Goal: Check status: Check status

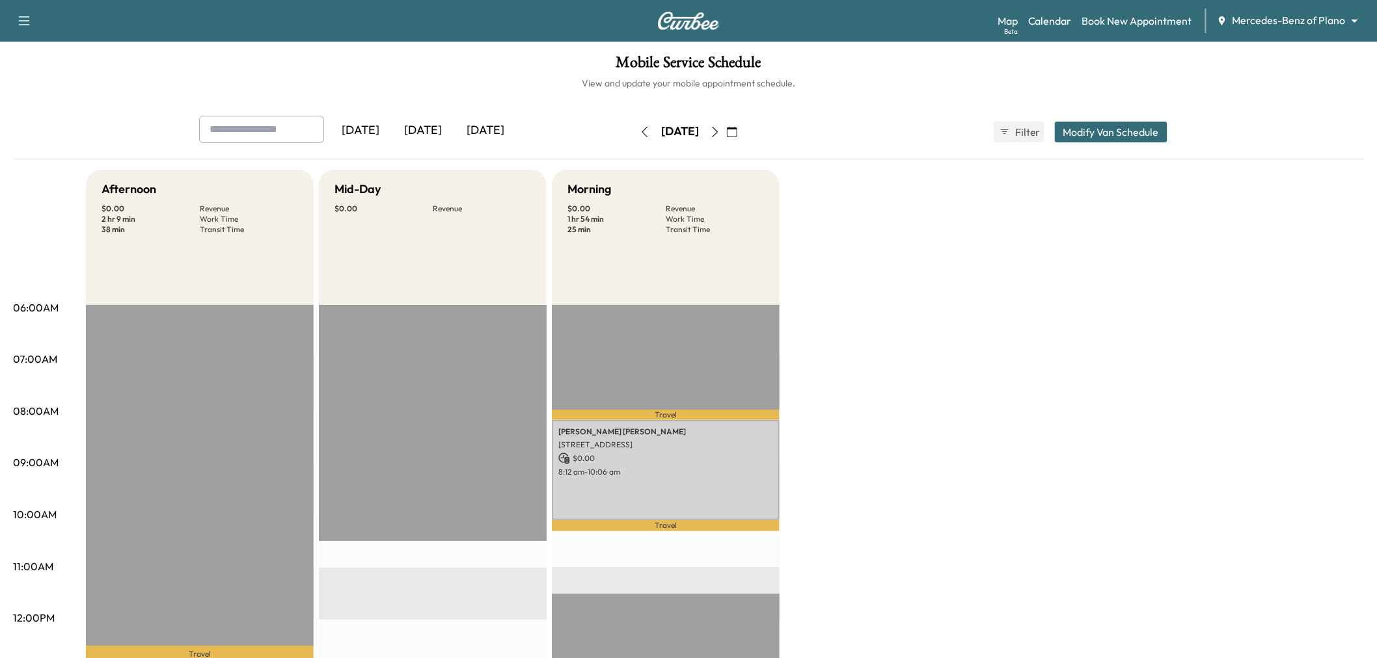
click at [634, 131] on button "button" at bounding box center [645, 132] width 22 height 21
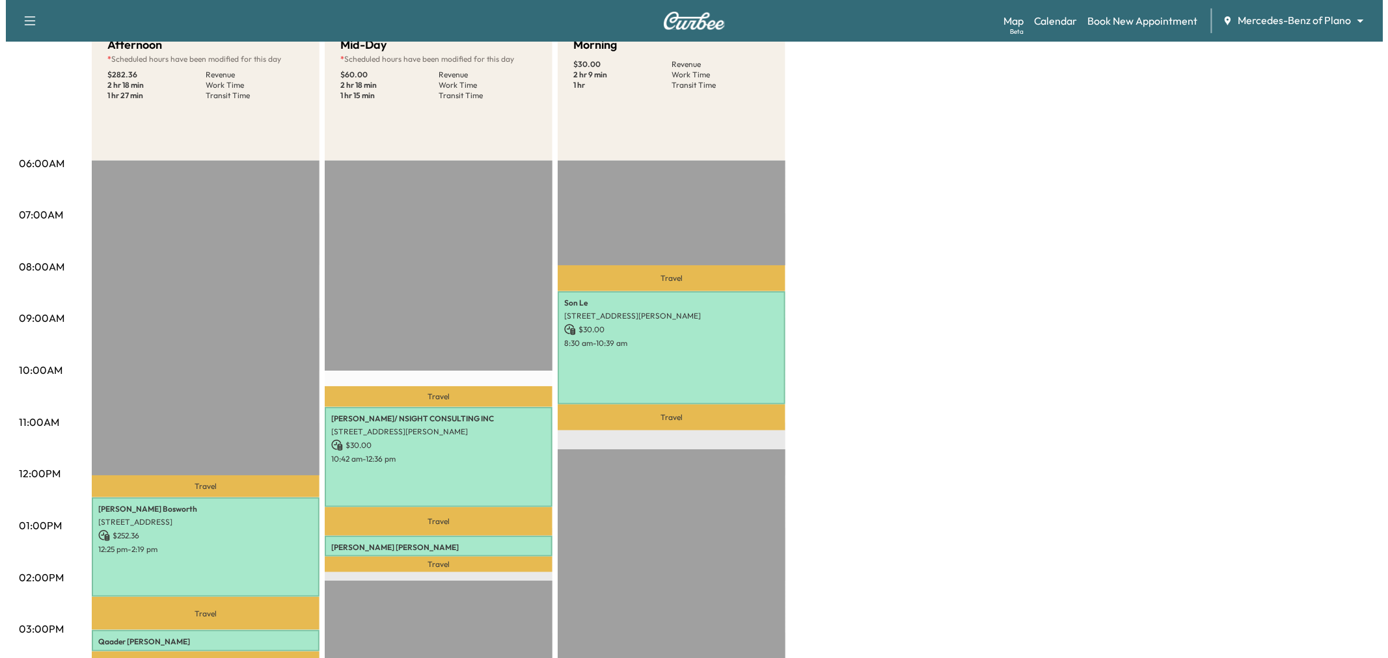
scroll to position [217, 0]
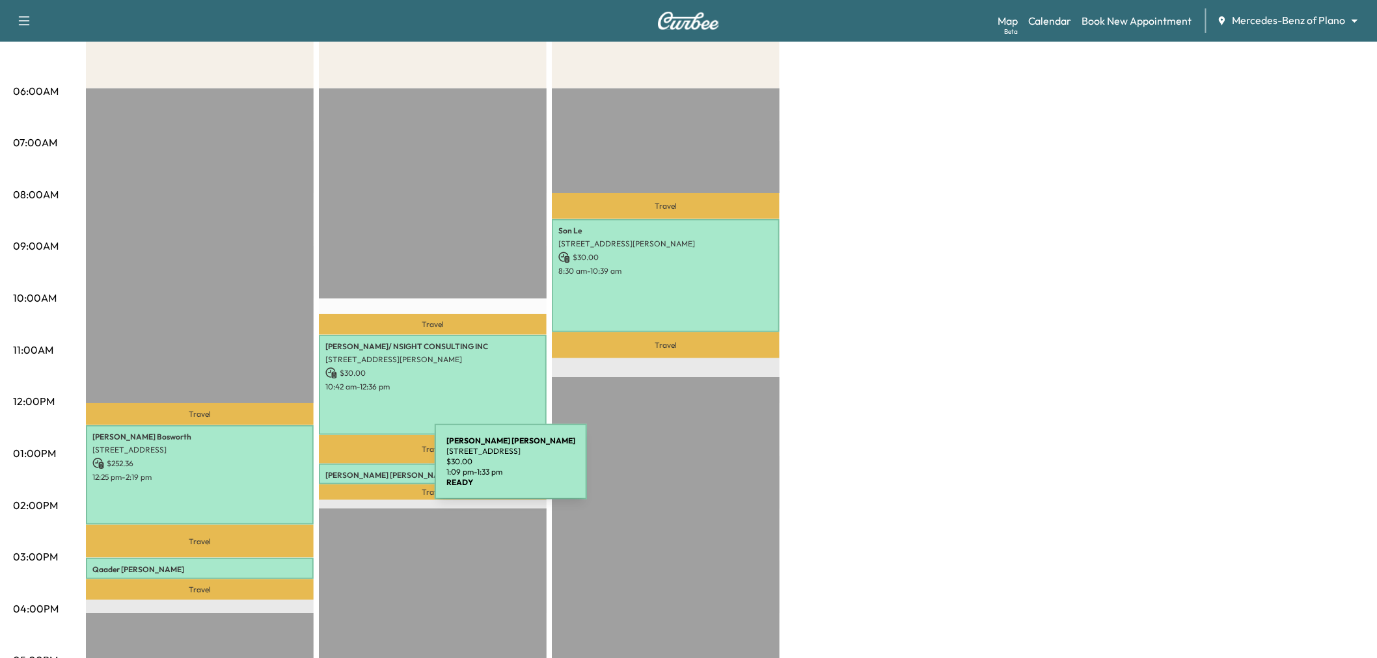
click at [349, 464] on div "Joseph Lynch 11110 RUSSWOOD CIR, DALLAS, TX 75229, USA $ 30.00 1:09 pm - 1:33 pm" at bounding box center [433, 474] width 228 height 21
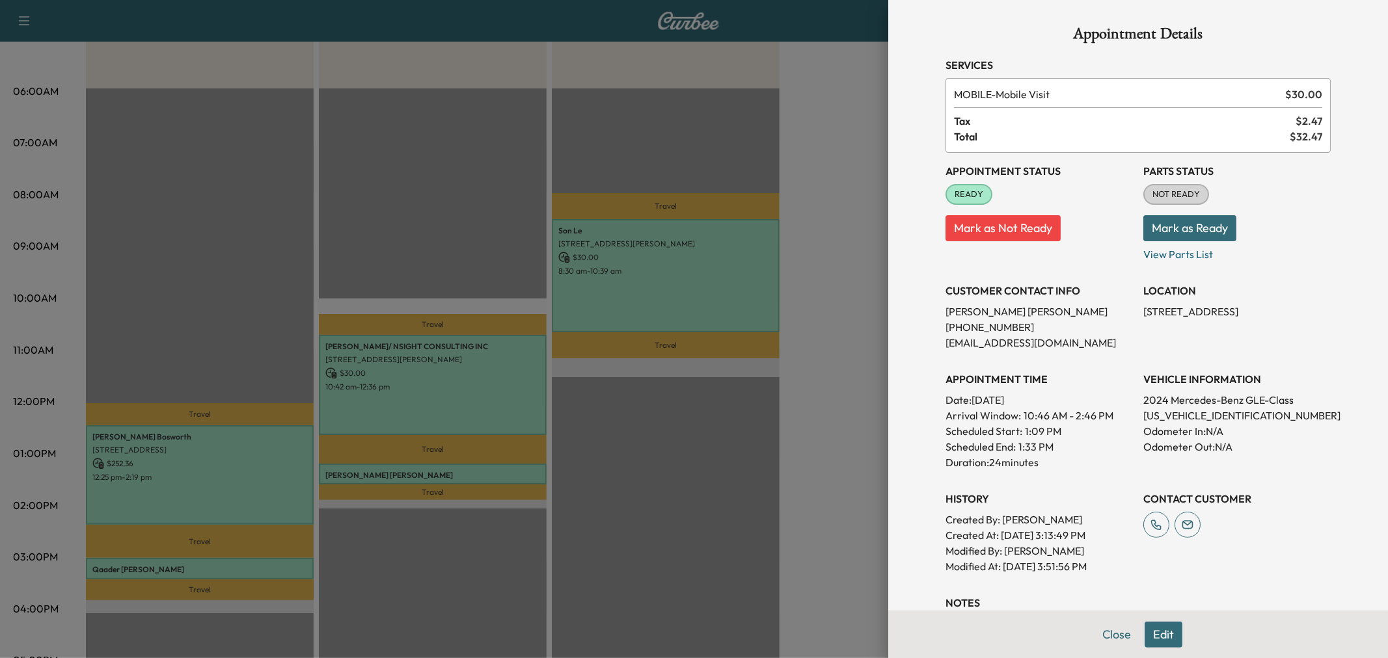
click at [634, 420] on div at bounding box center [694, 329] width 1388 height 658
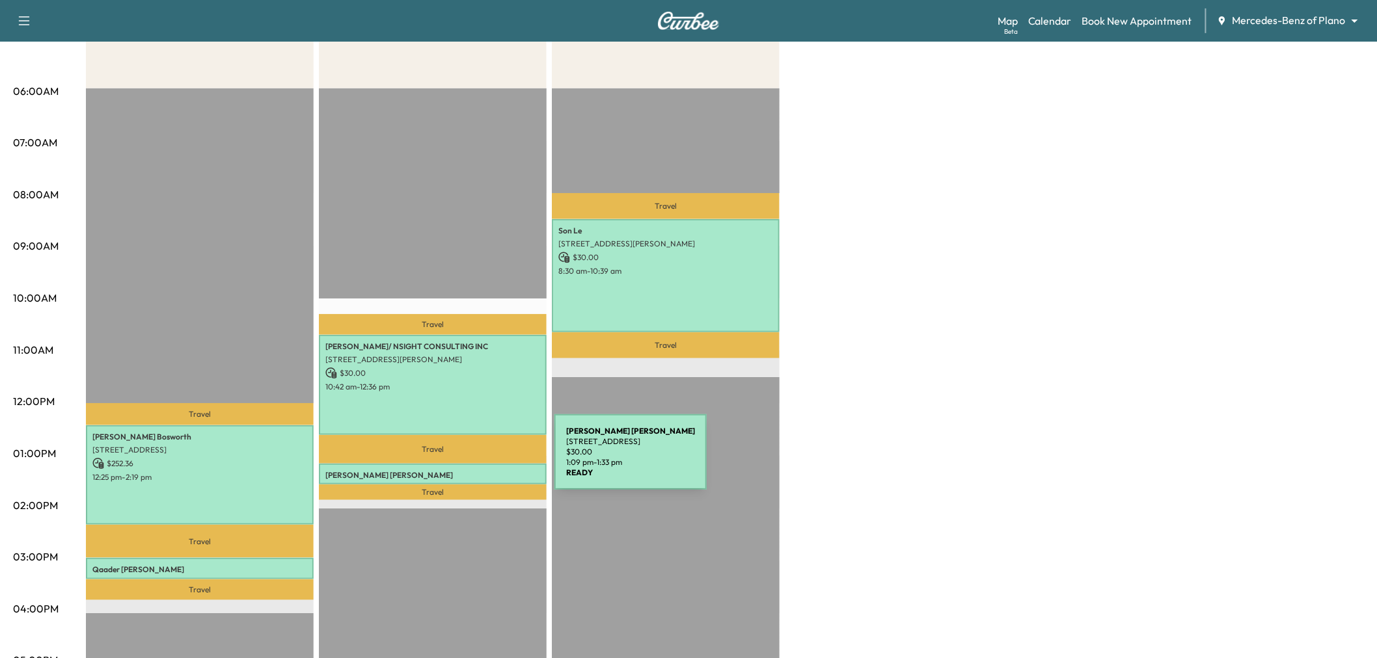
click at [447, 470] on p "Joseph Lynch" at bounding box center [432, 475] width 215 height 10
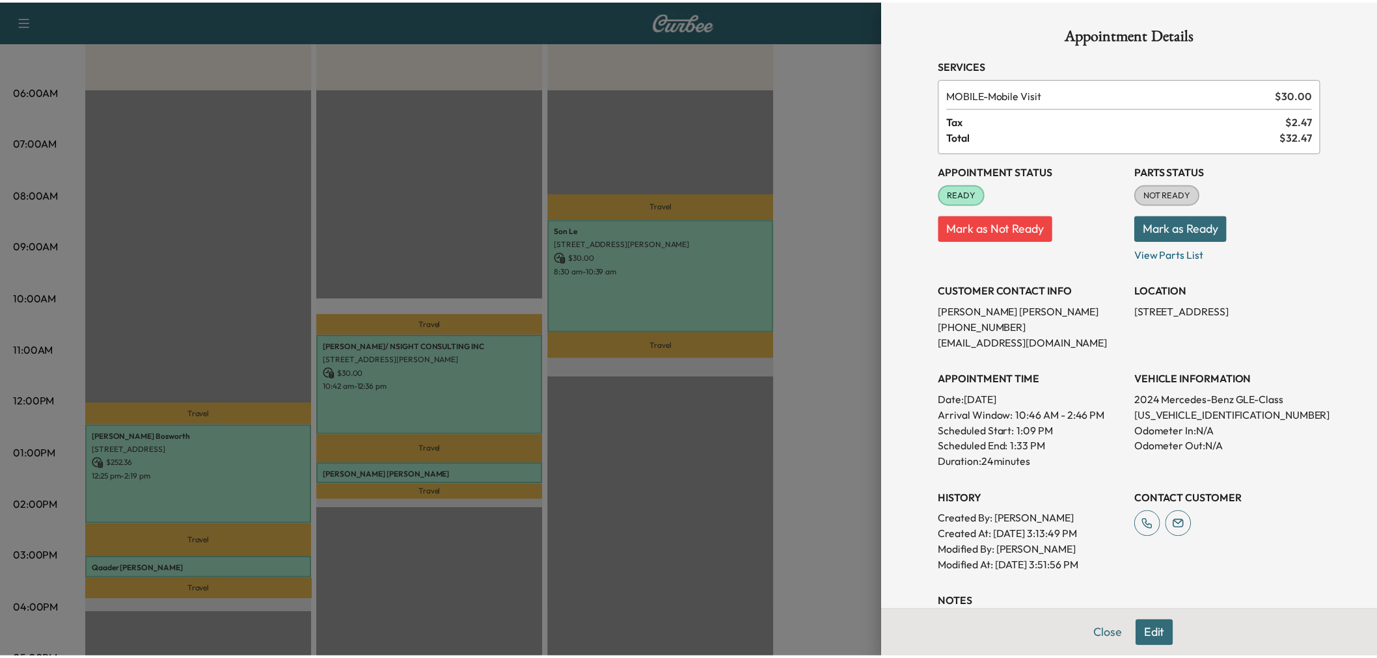
scroll to position [203, 0]
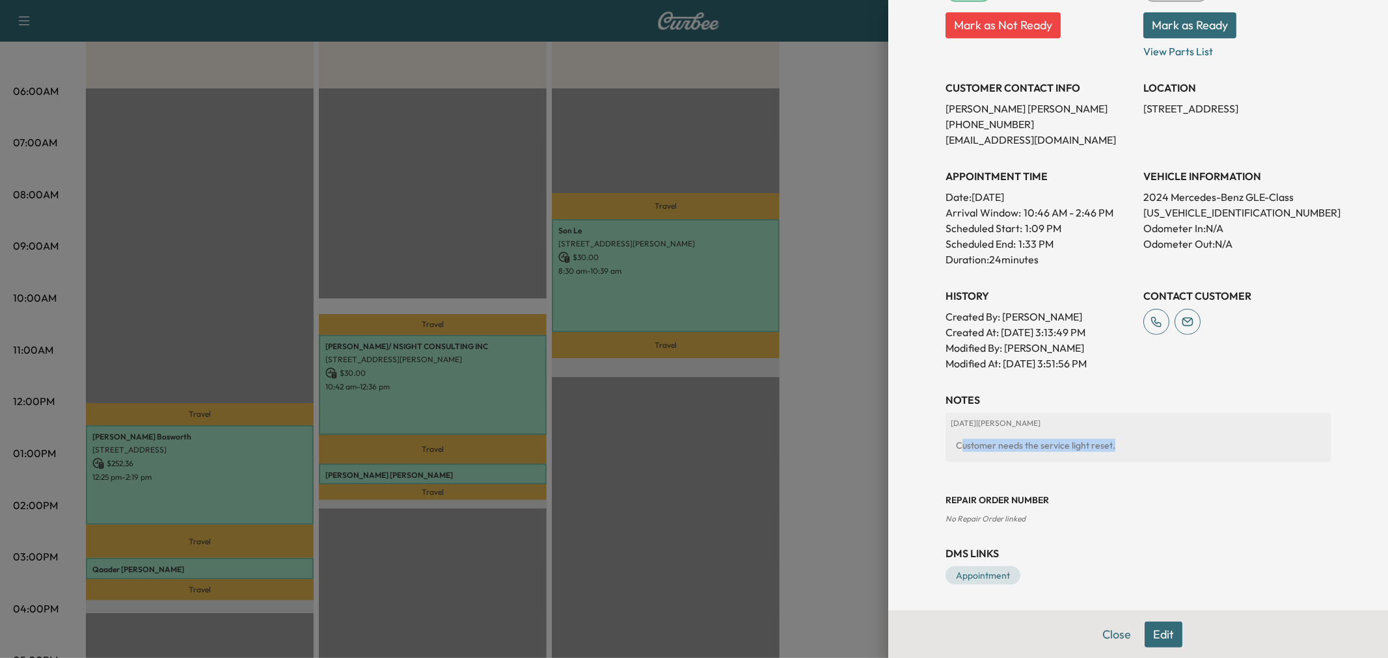
drag, startPoint x: 953, startPoint y: 449, endPoint x: 1115, endPoint y: 441, distance: 162.2
click at [1115, 441] on div "Customer needs the service light reset." at bounding box center [1137, 445] width 375 height 23
click at [1184, 491] on div "Repair Order number No Repair Order linked" at bounding box center [1137, 499] width 385 height 52
click at [822, 436] on div at bounding box center [694, 329] width 1388 height 658
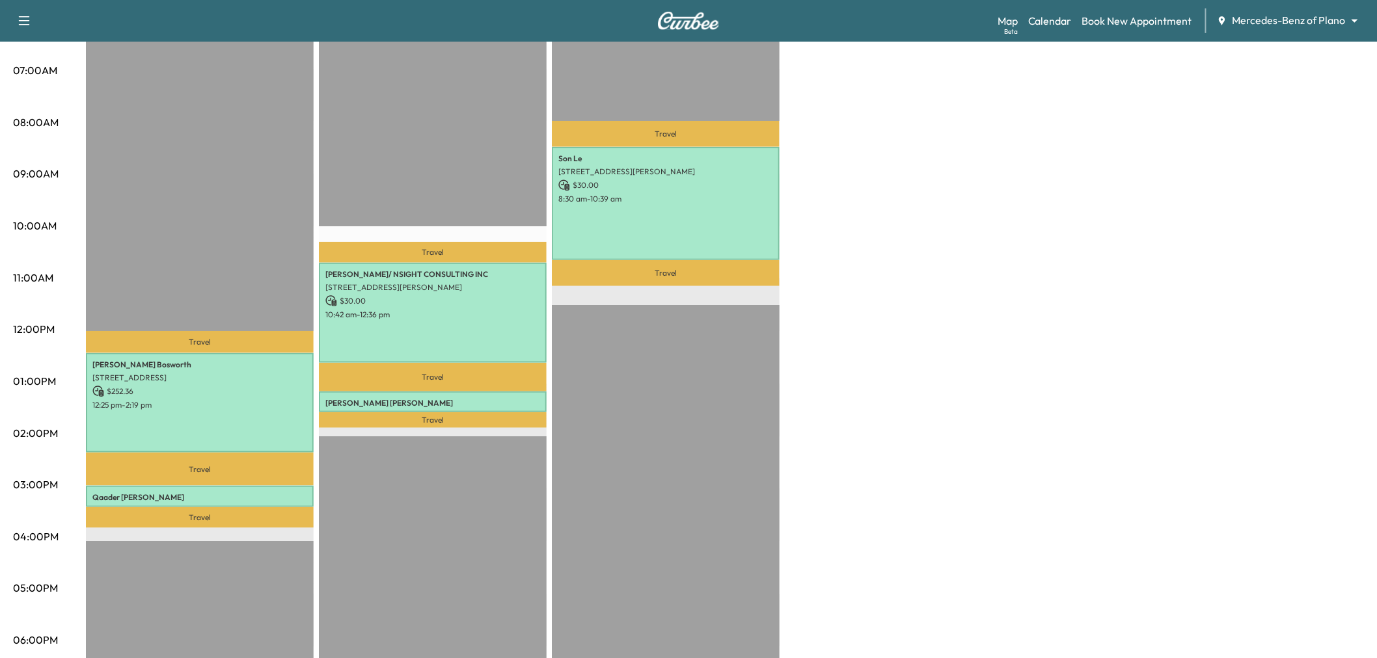
scroll to position [72, 0]
